Goal: Task Accomplishment & Management: Use online tool/utility

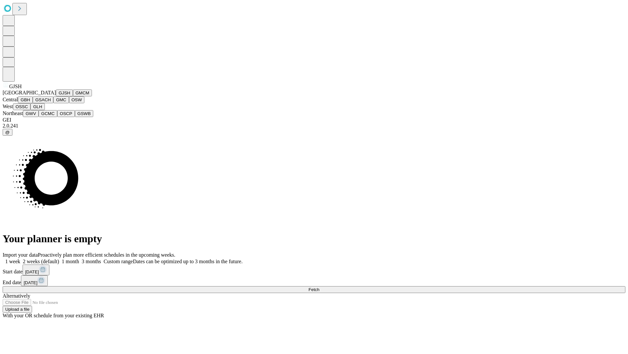
click at [56, 96] on button "GJSH" at bounding box center [64, 92] width 17 height 7
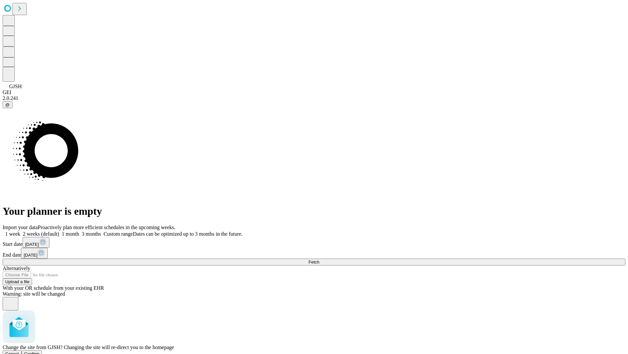
click at [40, 351] on span "Confirm" at bounding box center [31, 353] width 15 height 5
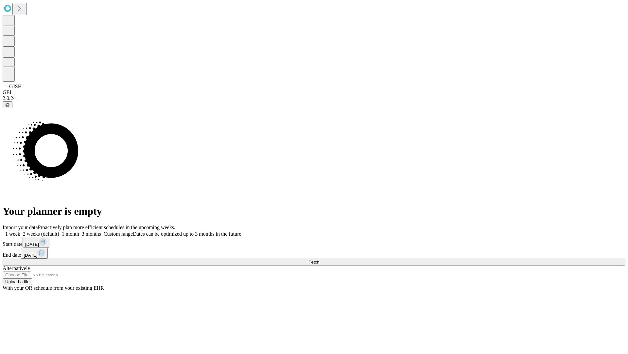
click at [79, 231] on label "1 month" at bounding box center [69, 234] width 20 height 6
click at [319, 259] on span "Fetch" at bounding box center [314, 261] width 11 height 5
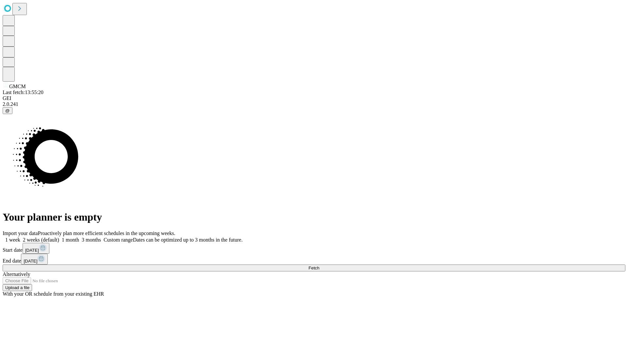
click at [79, 237] on label "1 month" at bounding box center [69, 240] width 20 height 6
click at [319, 265] on span "Fetch" at bounding box center [314, 267] width 11 height 5
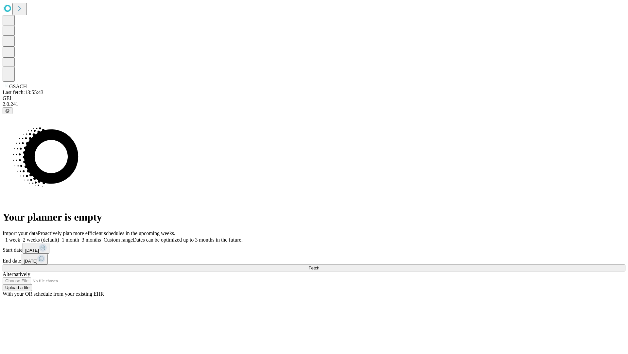
click at [79, 237] on label "1 month" at bounding box center [69, 240] width 20 height 6
click at [319, 265] on span "Fetch" at bounding box center [314, 267] width 11 height 5
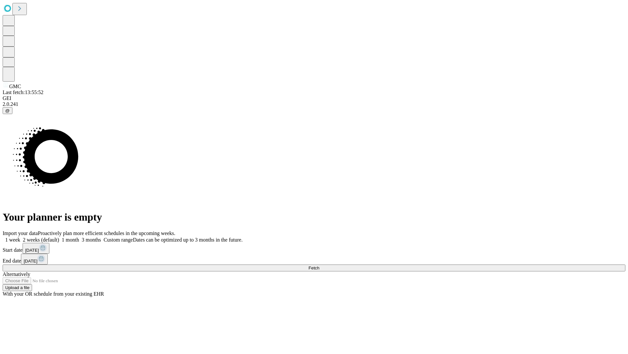
click at [319, 265] on span "Fetch" at bounding box center [314, 267] width 11 height 5
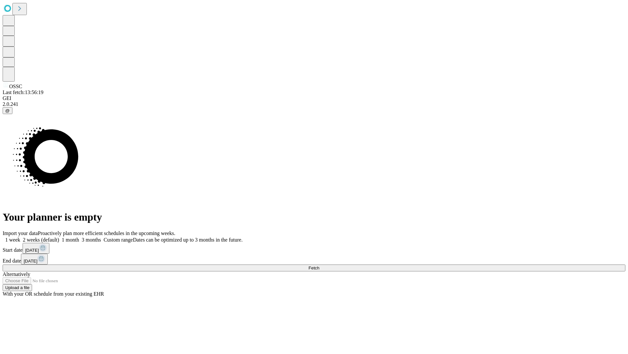
click at [79, 237] on label "1 month" at bounding box center [69, 240] width 20 height 6
click at [319, 265] on span "Fetch" at bounding box center [314, 267] width 11 height 5
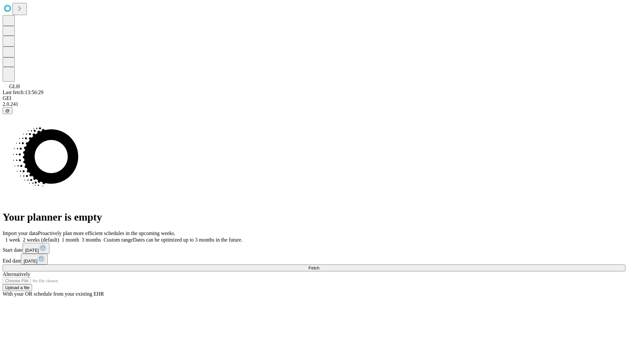
click at [79, 237] on label "1 month" at bounding box center [69, 240] width 20 height 6
click at [319, 265] on span "Fetch" at bounding box center [314, 267] width 11 height 5
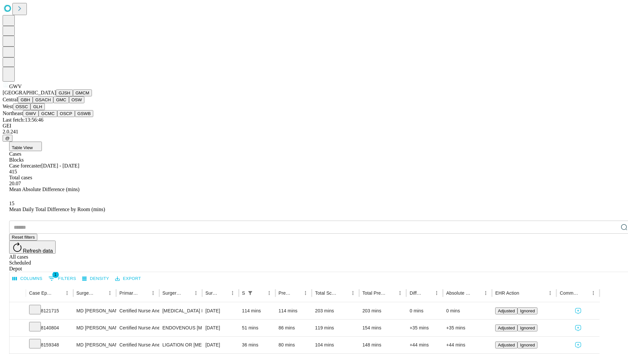
click at [51, 117] on button "GCMC" at bounding box center [48, 113] width 19 height 7
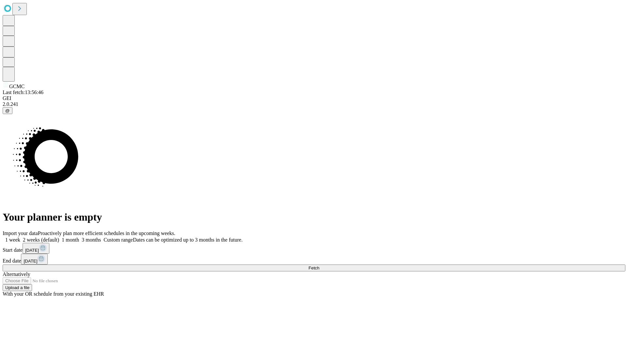
click at [79, 237] on label "1 month" at bounding box center [69, 240] width 20 height 6
click at [319, 265] on span "Fetch" at bounding box center [314, 267] width 11 height 5
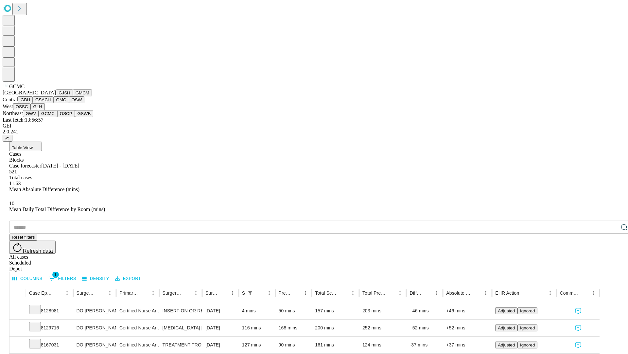
click at [57, 117] on button "OSCP" at bounding box center [66, 113] width 18 height 7
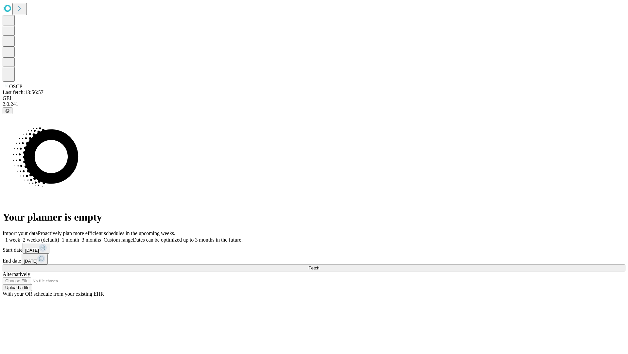
click at [319, 265] on span "Fetch" at bounding box center [314, 267] width 11 height 5
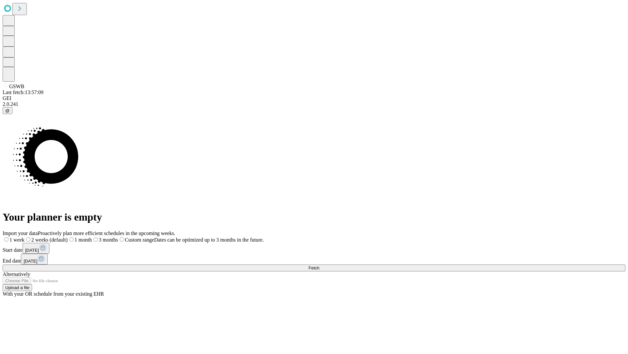
click at [92, 237] on label "1 month" at bounding box center [80, 240] width 24 height 6
click at [319, 265] on span "Fetch" at bounding box center [314, 267] width 11 height 5
